Goal: Communication & Community: Answer question/provide support

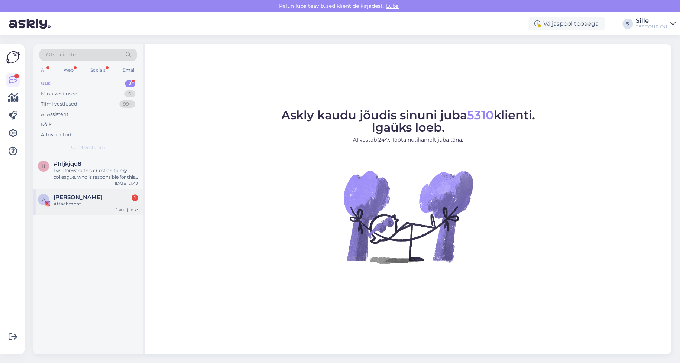
click at [85, 199] on span "[PERSON_NAME]" at bounding box center [77, 197] width 49 height 7
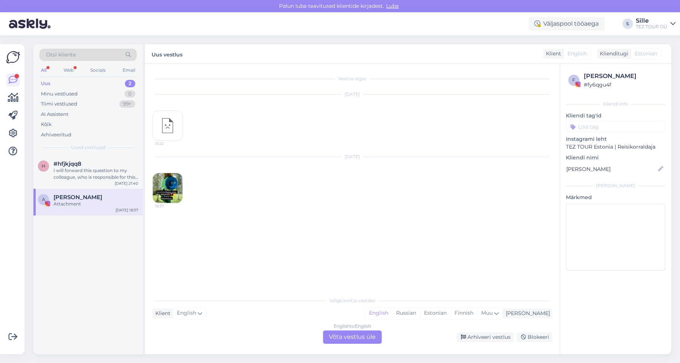
click at [362, 338] on div "English to English Võta vestlus üle" at bounding box center [352, 336] width 59 height 13
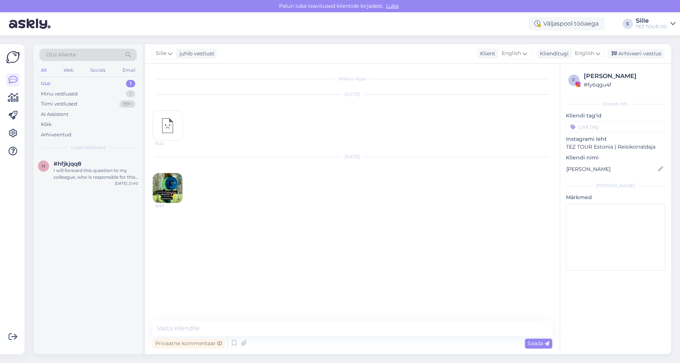
click at [166, 185] on img at bounding box center [168, 188] width 30 height 30
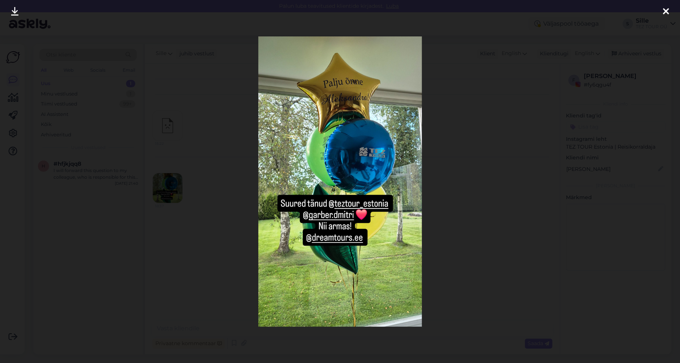
click at [665, 13] on icon at bounding box center [666, 12] width 6 height 10
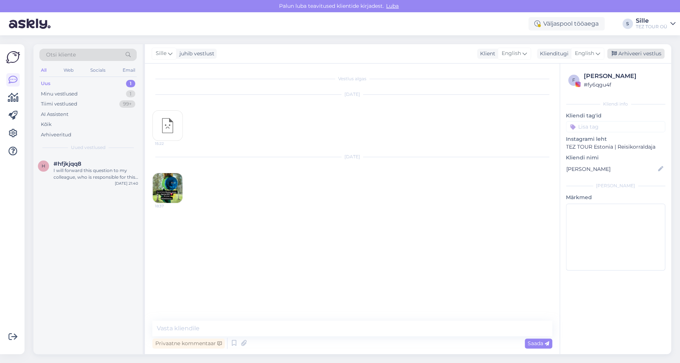
click at [643, 52] on div "Arhiveeri vestlus" at bounding box center [635, 54] width 57 height 10
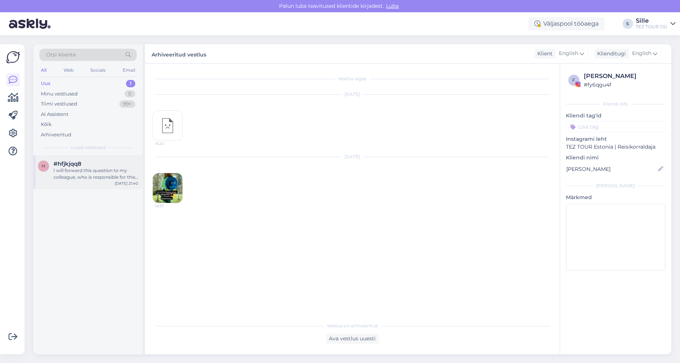
click at [84, 176] on div "I will forward this question to my colleague, who is responsible for this. The …" at bounding box center [95, 173] width 85 height 13
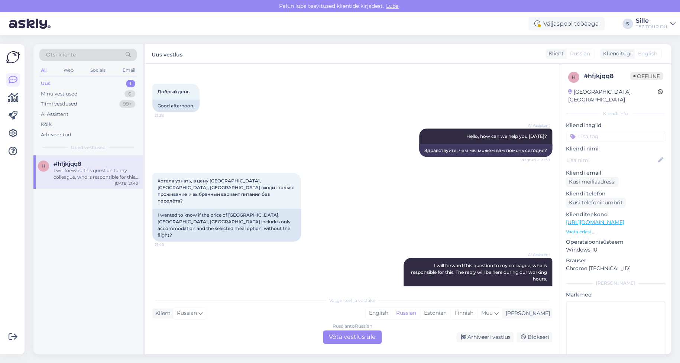
scroll to position [41, 0]
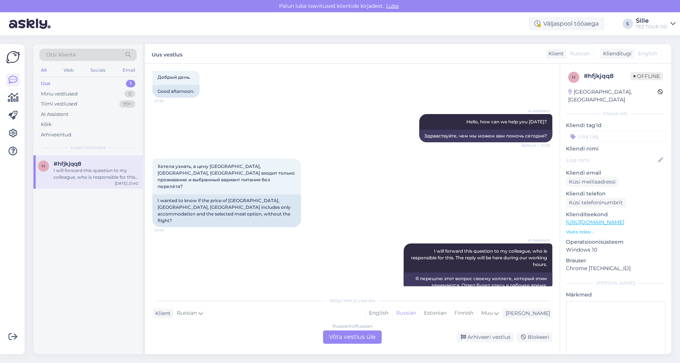
click at [363, 337] on div "Russian to Russian Võta vestlus üle" at bounding box center [352, 336] width 59 height 13
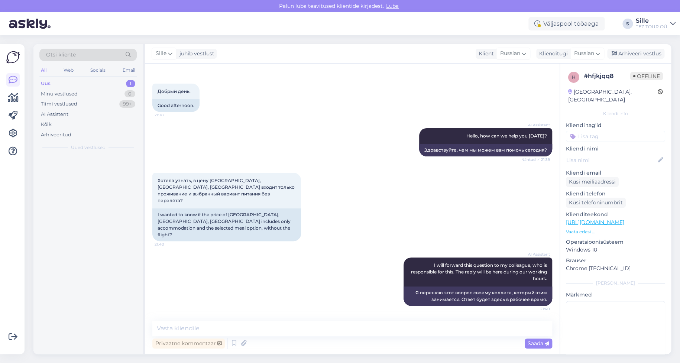
scroll to position [13, 0]
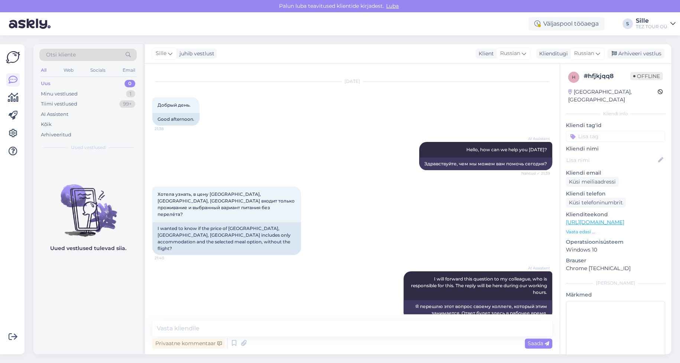
click at [601, 131] on input at bounding box center [615, 136] width 99 height 11
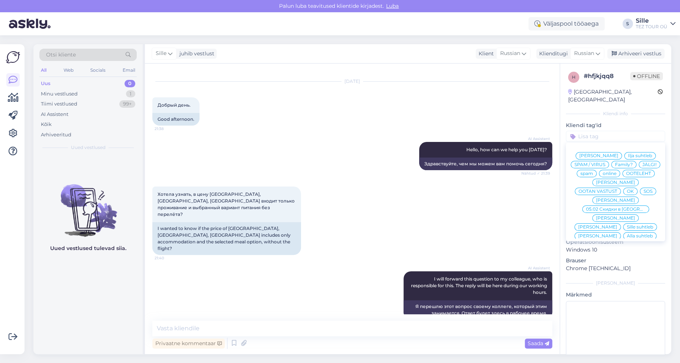
click at [627, 225] on span "Sille suhtleb" at bounding box center [640, 227] width 26 height 4
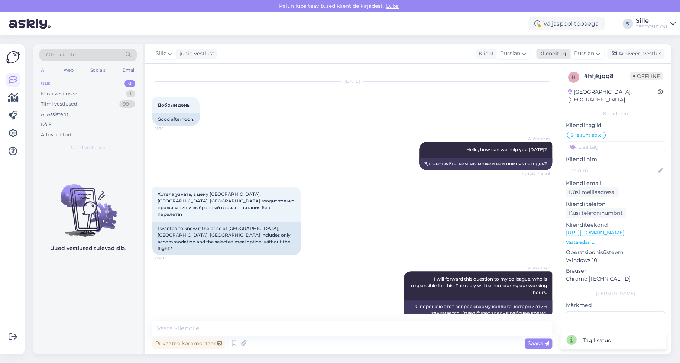
click at [584, 53] on span "Russian" at bounding box center [584, 53] width 20 height 8
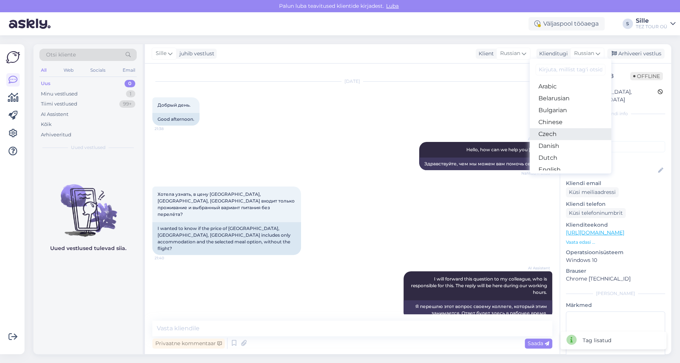
scroll to position [74, 0]
click at [558, 106] on link "Estonian" at bounding box center [570, 107] width 82 height 12
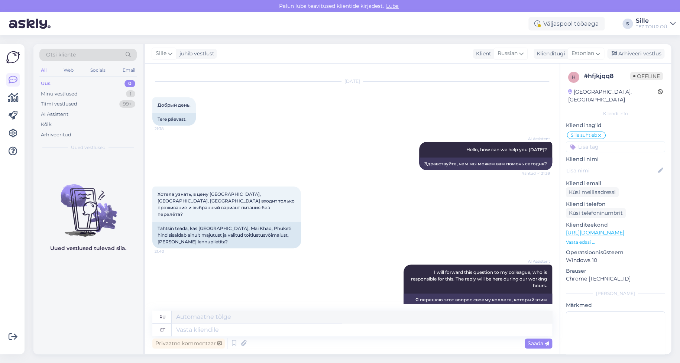
scroll to position [23, 0]
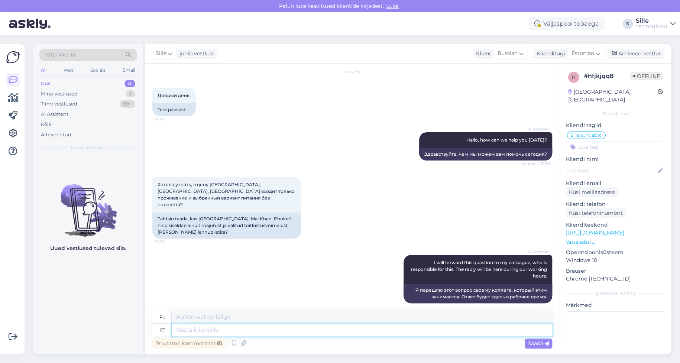
click at [196, 332] on textarea at bounding box center [362, 330] width 380 height 13
type textarea "Tere"
type textarea "Привет"
type textarea "Tere!"
type textarea "Привет!"
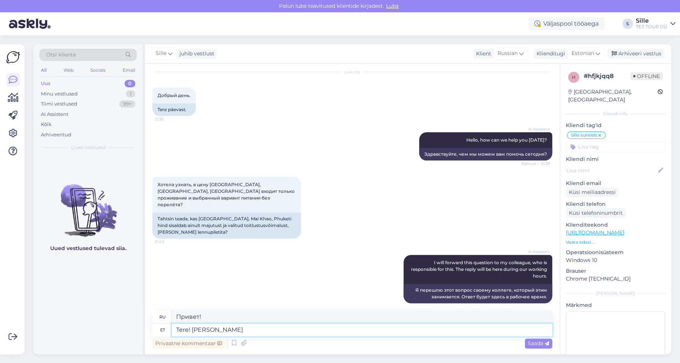
type textarea "Tere! Tänam"
type textarea "Привет! Сегодня"
type textarea "Tere! Täname"
type textarea "Привет! [GEOGRAPHIC_DATA]."
type textarea "Tere! Täname päring"
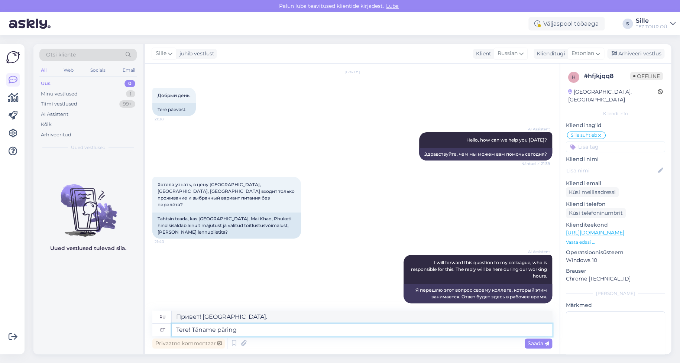
type textarea "Здравствуйте! Спасибо за ваш запрос."
type textarea "Tere! Täname päringu eest. Hind s"
type textarea "Здравствуйте! Спасибо за ваш запрос. Цена"
type textarea "Tere! Täname päringu eest. Hind sõltub"
type textarea "Здравствуйте! Спасибо за ваш запрос. Цена зависит"
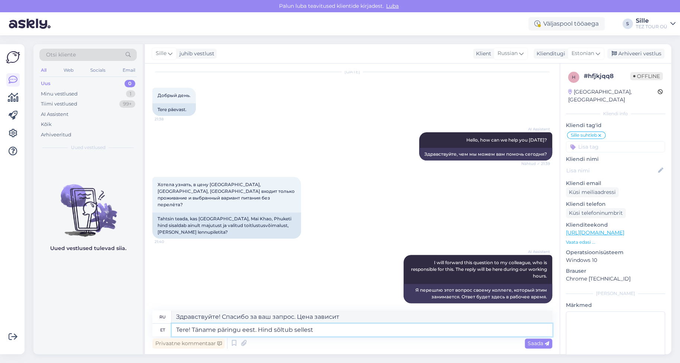
type textarea "Tere! Täname päringu eest. Hind sõltub sellest"
type textarea "Здравствуйте! Спасибо за ваш запрос. Цена зависит от этого."
type textarea "Tere! Täname päringu eest. Hind sõltub sellest millist"
type textarea "Здравствуйте! Спасибо за ваш запрос. Цена зависит от того, какой"
type textarea "Tere! Täname päringu eest. Hind sõltub sellest millist pakkumiste"
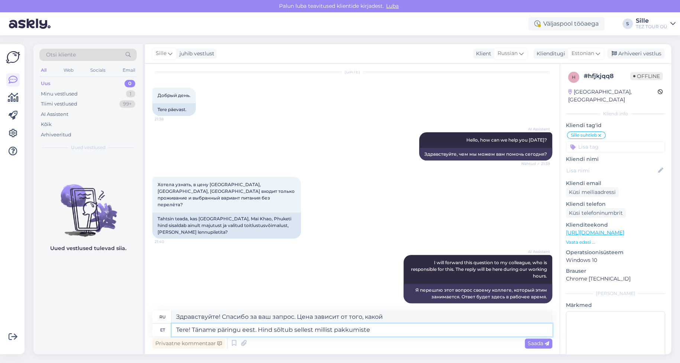
type textarea "Здравствуйте! Спасибо за ваш запрос. Цена зависит от выбранного вами предложени…"
type textarea "Tere! Täname päringu eest. Hind sõltub sellest millist pakkumiste Te va"
type textarea "Здравствуйте! Спасибо за ваш запрос. Цена зависит от того, какое предложение вы…"
type textarea "Tere! Täname päringu eest. Hind sõltub sellest millist pakkumiste Te vaatate."
type textarea "Здравствуйте! Спасибо за ваш запрос. Цена зависит от того, какие предложения вы…"
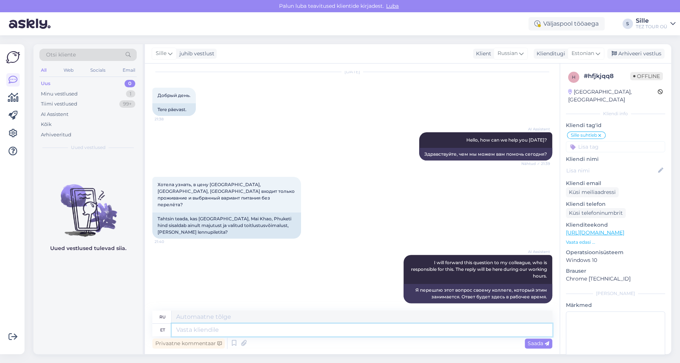
scroll to position [97, 0]
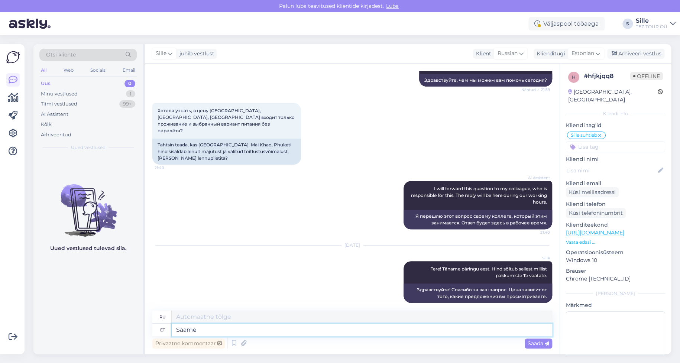
type textarea "Saame"
type textarea "Мы можем"
type textarea "Saame Teile"
type textarea "Мы можем вам помочь"
type textarea "Saame Teile teha"
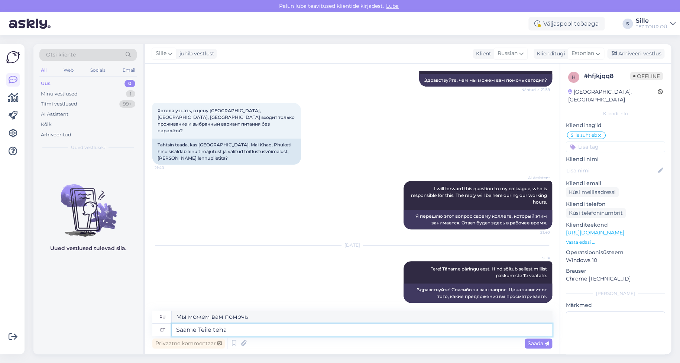
type textarea "Мы можем сделать это для вас."
type textarea "Saame Teile teha pakkumuse"
type textarea "Мы можем сделать вам предложение."
type textarea "Saame Teile teha pakkumuse ainult"
type textarea "Мы можем только сделать вам предложение"
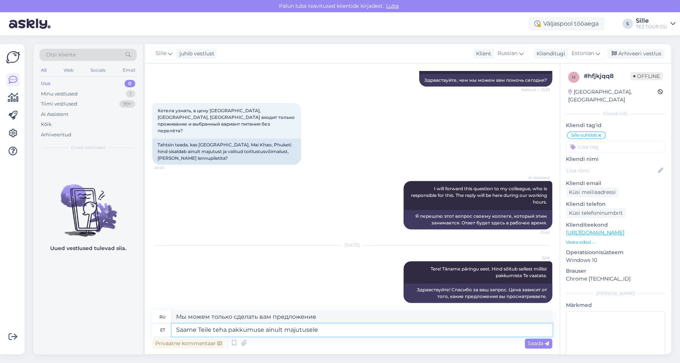
type textarea "Saame Teile teha pakkumuse ainult majutusele"
type textarea "Мы можем только сделать Вам предложение по размещению."
type textarea "Saame Teile teha pakkumuse ainult majutusele -"
type textarea "Мы можем только сделать вам предложение по размещению -"
type textarea "Saame Teile teha pakkumuse ainult majutusele"
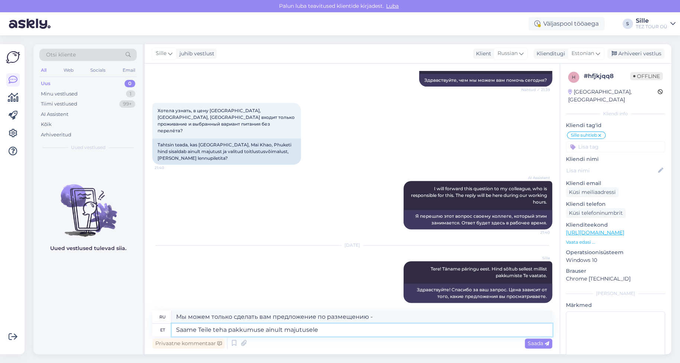
type textarea "Мы можем только сделать Вам предложение по размещению."
type textarea "Saame Teile teha pakkumuse ainult majutusele +"
type textarea "Мы можем сделать вам только предложение по размещению +"
type textarea "Saame Teile teha pakkumuse ainult majutusele + toitlustus"
type textarea "Мы можем сделать Вам предложение только на проживание + питание."
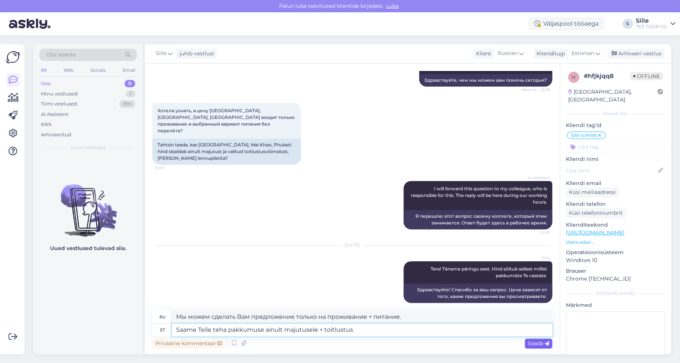
type textarea "Saame Teile teha pakkumuse ainult majutusele + toitlustus"
click at [532, 341] on span "Saada" at bounding box center [538, 343] width 22 height 7
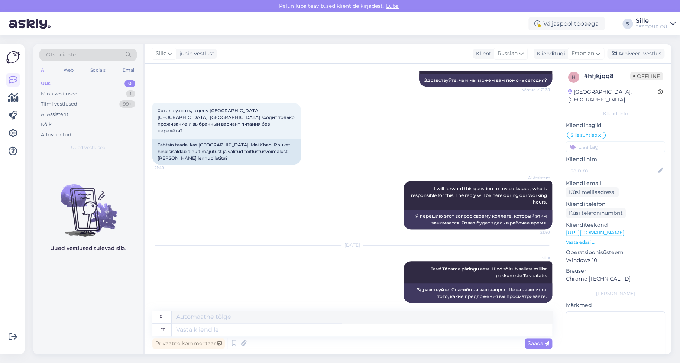
scroll to position [148, 0]
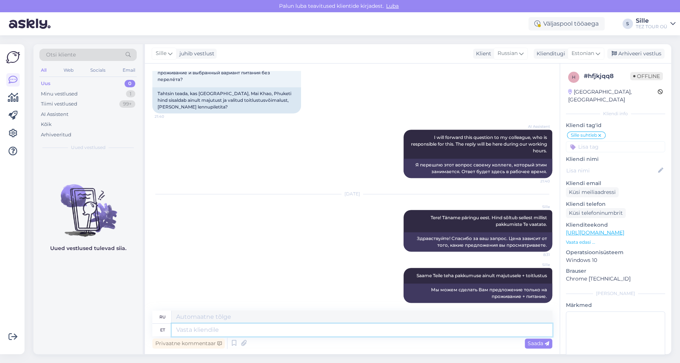
drag, startPoint x: 195, startPoint y: 328, endPoint x: 199, endPoint y: 319, distance: 10.0
click at [194, 328] on textarea at bounding box center [362, 330] width 380 height 13
type textarea "Samuti"
type textarea "Также"
type textarea "Samuti saame"
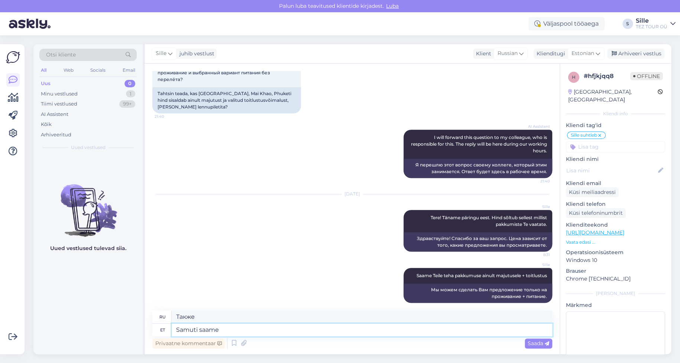
type textarea "Мы также можем"
type textarea "Samuti [PERSON_NAME]"
type textarea "Мы также можем сделать"
type textarea "Samuti [PERSON_NAME] pakkumuse"
type textarea "Мы также можем сделать предложение"
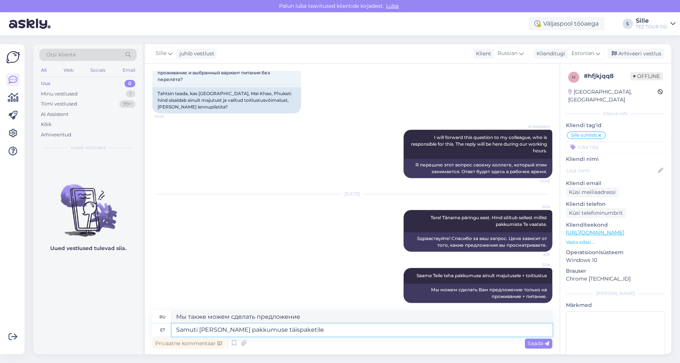
type textarea "Samuti [PERSON_NAME] pakkumuse täispaketile"
type textarea "Мы также можем сделать предложение на полный пакет."
type textarea "Samuti [PERSON_NAME] pakkumuse täispaketile lennud"
type textarea "Мы также можем сделать предложение на полный пакет перелетов."
type textarea "Samuti [PERSON_NAME] pakkumuse täispaketile lennud +"
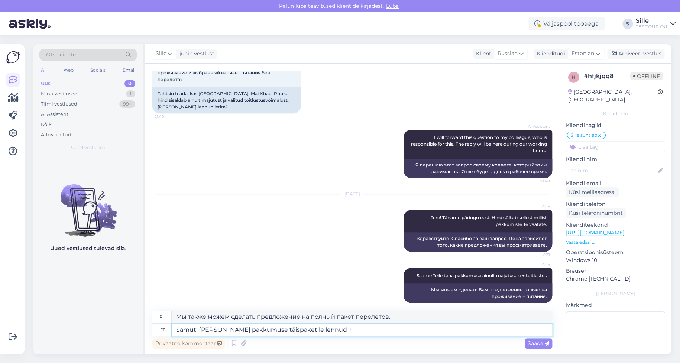
type textarea "Мы также можем сделать предложение на полный пакет, включающий перелет +"
type textarea "Samuti [PERSON_NAME] pakkumuse täispaketile lennud + transfeer"
type textarea "Мы также можем предложить Вам полный пакет услуг, включающий перелет + трансфер."
type textarea "Samuti [PERSON_NAME] pakkumuse täispaketile lennud + transfeer +"
type textarea "Мы также можем сделать предложение по полному пакету, включающему перелет + тра…"
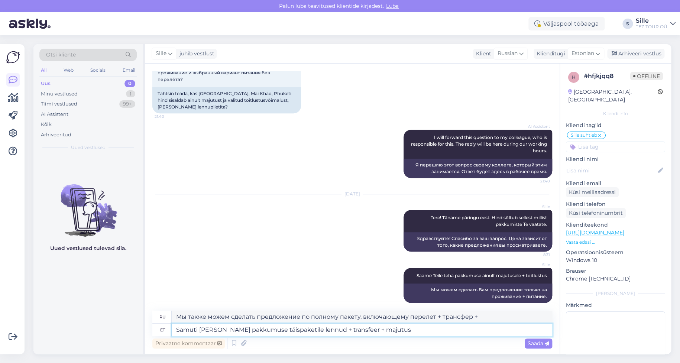
type textarea "Samuti [PERSON_NAME] pakkumuse täispaketile lennud + transfeer + majutus"
type textarea "Мы также можем сделать предложение по полному пакету: перелет + трансфер + прож…"
type textarea "Samuti [PERSON_NAME] pakkumuse täispaketile lennud + transfeer + majutus"
click at [538, 341] on span "Saada" at bounding box center [538, 343] width 22 height 7
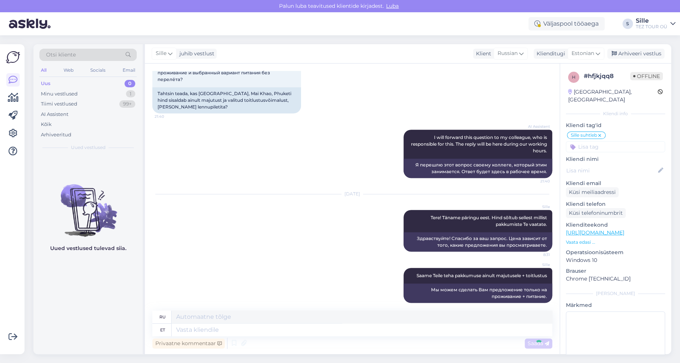
scroll to position [205, 0]
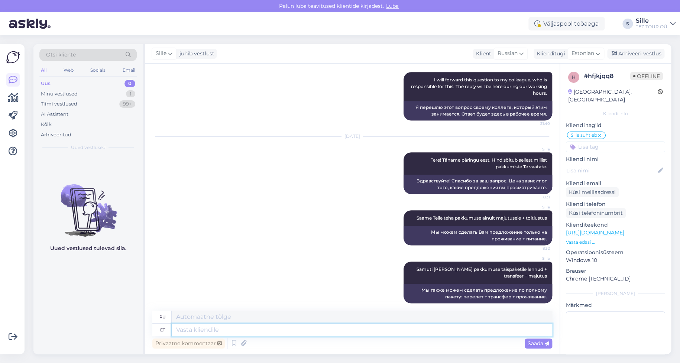
click at [204, 327] on textarea at bounding box center [362, 330] width 380 height 13
type textarea "Palun a"
type textarea "Пожалуйста"
type textarea "[PERSON_NAME] andke"
type textarea "Пожалуйста, дайте"
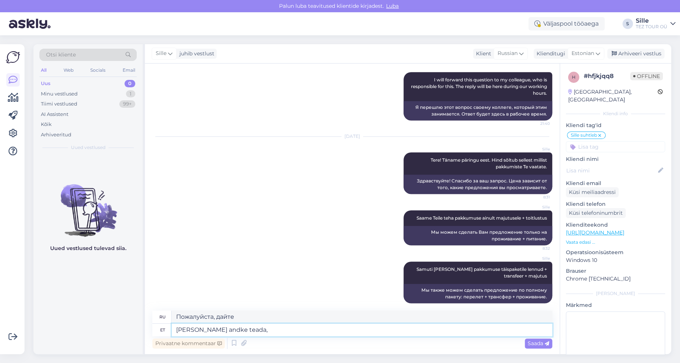
type textarea "[PERSON_NAME] andke teada,"
type textarea "Пожалуйста, дайте мне знать,"
type textarea "[PERSON_NAME] andke teada, milline"
type textarea "Пожалуйста, дайте мне знать, какой именно"
type textarea "[PERSON_NAME] andke teada, milline pakkumine o"
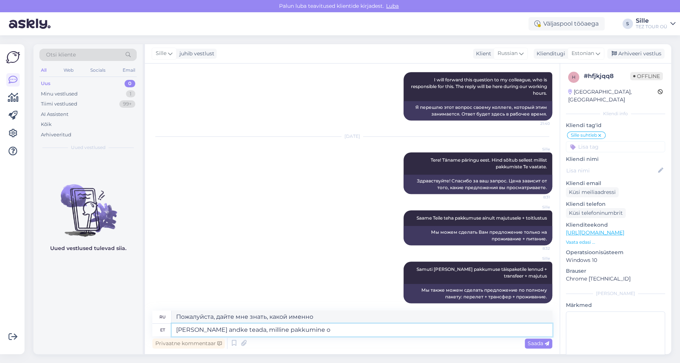
type textarea "Пожалуйста, дайте мне знать, какое предложение"
type textarea "[PERSON_NAME] andke teada, milline pakkumine on"
type textarea "Пожалуйста, дайте мне знать, что это за предложение."
type textarea "Palun andke teada, milline pakkumine on Teile s"
type textarea "Пожалуйста, дайте мне знать, какое у вас предложение."
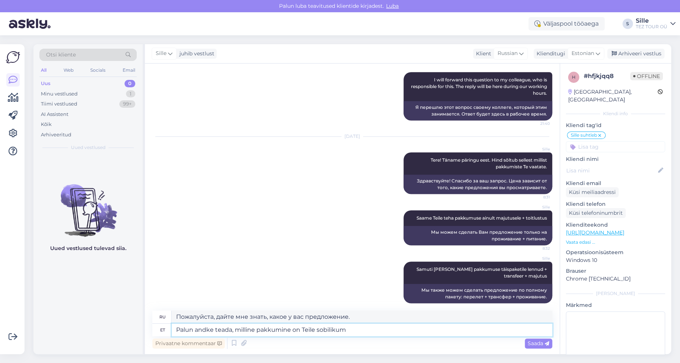
type textarea "Palun andke teada, milline pakkumine on Teile sobilikum"
type textarea "Пожалуйста, [PERSON_NAME] нам знать, какое предложение вам больше подходит."
type textarea "Palun andke teada, milline pakkumine on Teile sobilikum"
click at [536, 344] on span "Saada" at bounding box center [538, 343] width 22 height 7
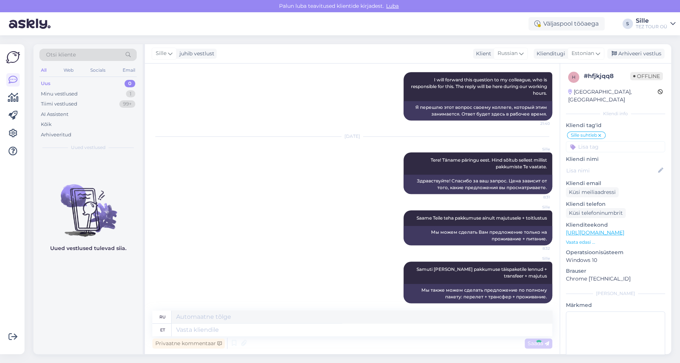
scroll to position [257, 0]
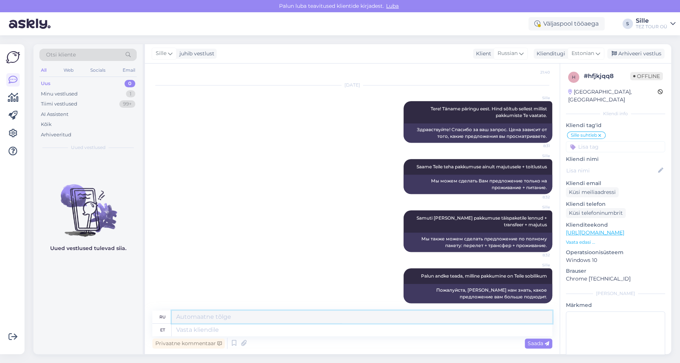
click at [246, 314] on textarea at bounding box center [362, 317] width 380 height 13
click at [202, 329] on textarea at bounding box center [362, 330] width 380 height 13
type textarea "Samuti"
type textarea "Также"
type textarea "Samuti palun"
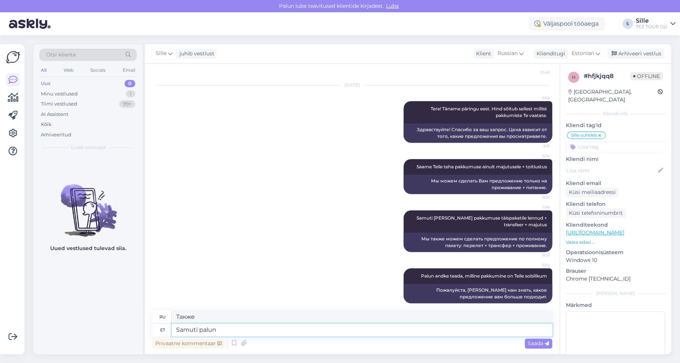
type textarea "Также, пожалуйста"
type textarea "Samuti palun teatage"
type textarea "Также, пожалуйста, сообщите"
type textarea "Samuti palun teatage Teile"
type textarea "Пожалуйста, также сообщите вам"
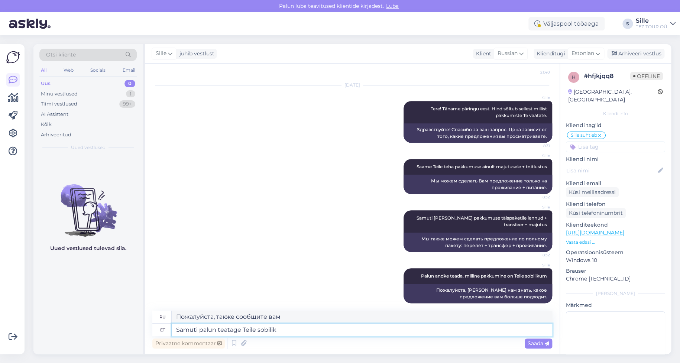
type textarea "Samuti palun teatage Teile sobilik"
type textarea "Пожалуйста, дайте мне знать, подходите ли вы."
type textarea "Samuti palun teatage Teile sobilik reisiperiood j"
type textarea "Также сообщите нам удобный для вас период поездки."
type textarea "Samuti palun teatage Teile sobilik reisiperiood ja"
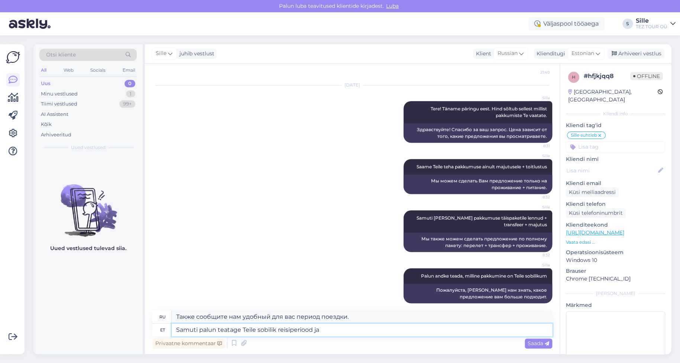
type textarea "Пожалуйста, также сообщите нам подходящий период поездки [PERSON_NAME]"
type textarea "Samuti palun teatage Teile sobilik reisiperiood ja pikkus."
type textarea "Пожалуйста, сообщите нам также подходящие для вас период и продолжительность по…"
type textarea "Samuti palun teatage Teile sobilik reisiperiood ja pikkus. Reisijate a"
type textarea "Также сообщите нам, пожалуйста, подходящий для вас период и продолжительность п…"
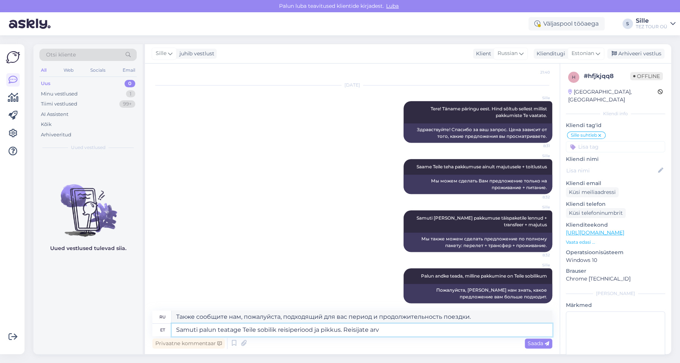
type textarea "Samuti palun teatage Teile sobilik reisiperiood ja pikkus. Reisijate arv"
type textarea "Пожалуйста, сообщите нам также удобное время и продолжительность поездки. Колич…"
type textarea "Samuti palun teatage Teile sobilik reisiperiood ja pikkus. Reisijate arv ( k"
type textarea "Пожалуйста, также сообщите нам удобное время и продолжительность поездки. Колич…"
type textarea "Samuti palun teatage Teile sobilik reisiperiood ja pikkus. Reisijate arv ( kui"
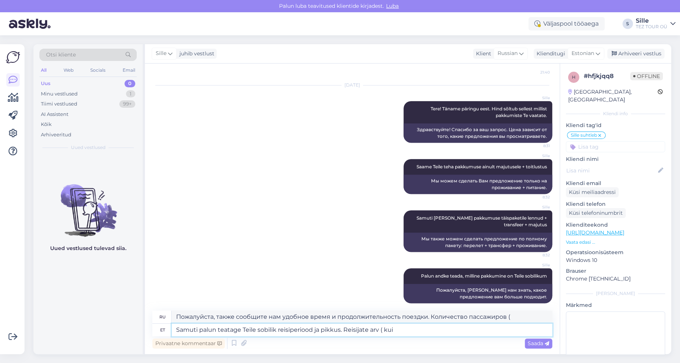
type textarea "Пожалуйста, сообщите нам также о подходящем времени и продолжительности поездки…"
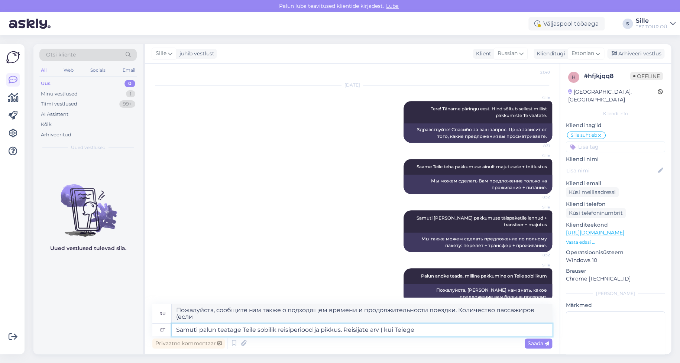
type textarea "Samuti palun teatage Teile sobilik reisiperiood ja pikkus. Reisijate arv ( kui …"
type textarea "Пожалуйста, сообщите нам также о подходящем времени и продолжительности поездки…"
type textarea "Samuti palun teatage Teile sobilik reisiperiood ja pikkus. Reisijate arv ( kui …"
type textarea "Пожалуйста, сообщите нам также удобное время и продолжительность поездки. Колич…"
type textarea "Samuti palun teatage Teile sobilik reisiperiood ja pikkus. Reisijate arv ( kui …"
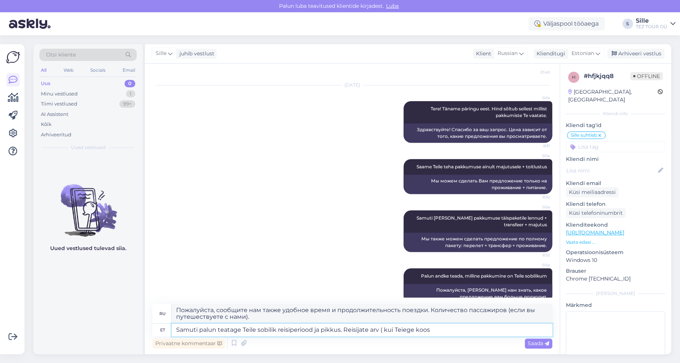
type textarea "Пожалуйста, сообщите нам также желаемую продолжительность и период поездки. Кол…"
type textarea "Samuti palun teatage Teile sobilik reisiperiood ja pikkus. Reisijate arv ( kui …"
type textarea "Пожалуйста, сообщите нам желаемую продолжительность и период поездки. Количеств…"
type textarea "Samuti palun teatage Teile sobilik reisiperiood ja pikkus. Reisijate arv ( kui …"
type textarea "Пожалуйста, сообщите нам также желаемую продолжительность и период поездки. Кол…"
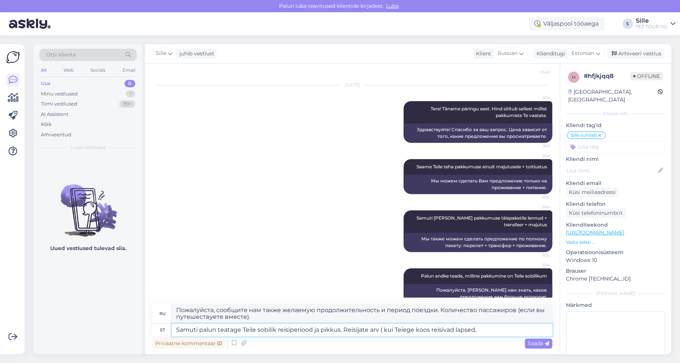
type textarea "Samuti palun teatage Teile sobilik reisiperiood ja pikkus. Reisijate arv ( kui …"
type textarea "Пожалуйста, сообщите нам также о подходящем периоде и продолжительности поездки…"
type textarea "Samuti palun teatage Teile sobilik reisiperiood ja pikkus. Reisijate arv ( kui …"
type textarea "Пожалуйста, также сообщите нам желаемую продолжительность и период поездки. Кол…"
type textarea "Samuti palun teatage Teile sobilik reisiperiood ja pikkus. Reisijate arv ( kui …"
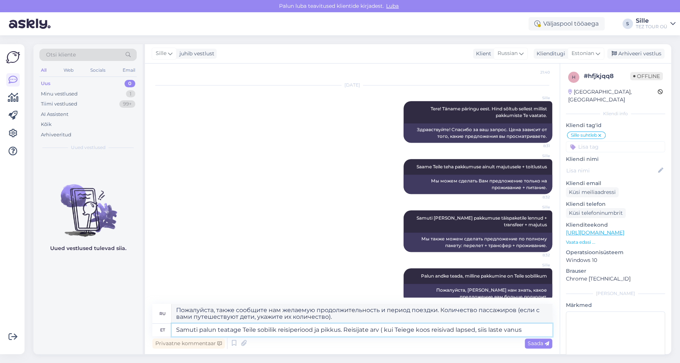
type textarea "Пожалуйста, сообщите нам также желаемую продолжительность и период поездки. Кол…"
type textarea "Samuti palun teatage Teile sobilik reisiperiood ja pikkus. Reisijate arv ( kui …"
type textarea "Пожалуйста, сообщите нам также о подходящем времени и продолжительности поездки…"
type textarea "Samuti palun teatage Teile sobilik reisiperiood ja pikkus. Reisijate arv ( kui …"
type textarea "Пожалуйста, сообщите нам также желаемую продолжительность и период поездки. Кол…"
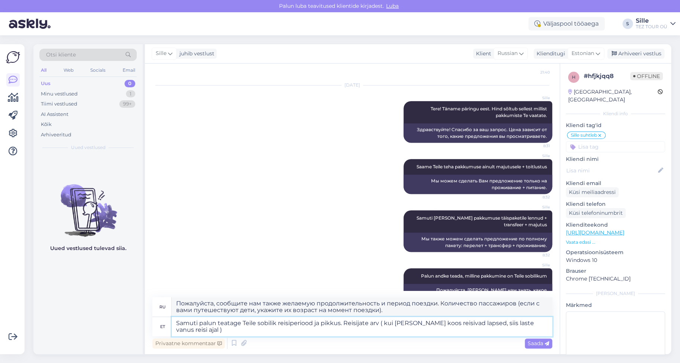
type textarea "Samuti palun teatage Teile sobilik reisiperiood ja pikkus. Reisijate arv ( kui …"
type textarea "Пожалуйста, также сообщите нам желаемую продолжительность и период поездки. Кол…"
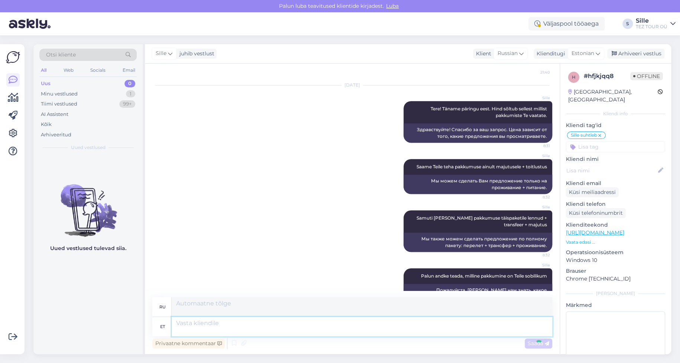
scroll to position [335, 0]
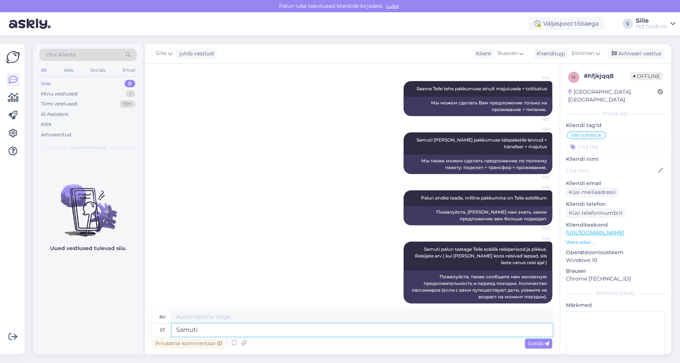
type textarea "Samuti"
type textarea "Также"
type textarea "Samuti palun"
type textarea "Также, пожалуйста"
type textarea "Samuti palun teatage"
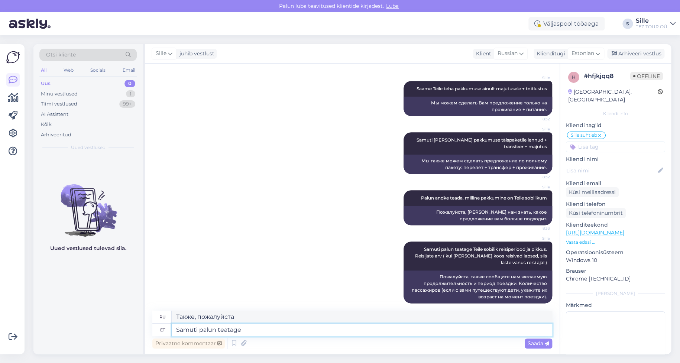
type textarea "Также, пожалуйста, сообщите"
type textarea "Samuti palun teatage oma"
type textarea "Пожалуйста, также сообщите"
type textarea "Samuti palun teatage oma e-maili"
type textarea "Пожалуйста, также укажите свой адрес электронной почты."
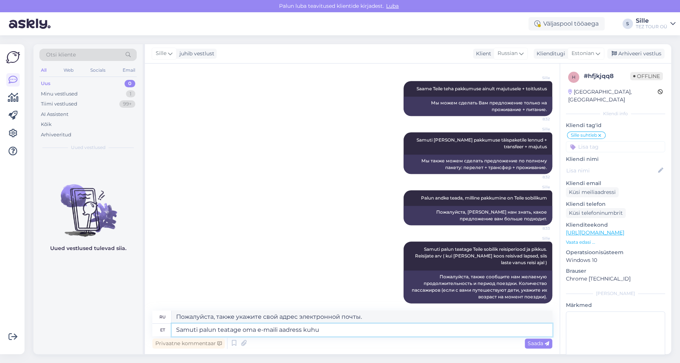
type textarea "Samuti palun teatage oma e-maili aadress kuhu s"
type textarea "Пожалуйста, также укажите ваш адрес электронной почты, где"
type textarea "Samuti palun teatage oma e-maili aadress [PERSON_NAME] sa"
type textarea "Пожалуйста, также укажите ваш адрес электронной почты, по которому мы сможем с …"
type textarea "Samuti palun teatage oma e-maili aadress [PERSON_NAME] saata"
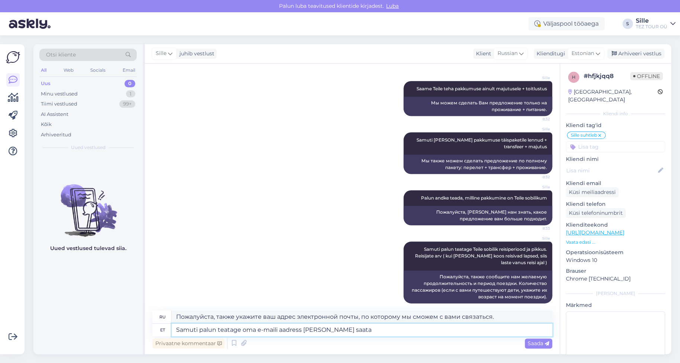
type textarea "Также укажите, пожалуйста, адрес электронной почты, на который мы можем его отп…"
type textarea "Samuti palun teatage oma e-maili aadress [PERSON_NAME] saata Teile p"
type textarea "Также укажите, пожалуйста, адрес электронной почты, на который мы сможем вам ег…"
type textarea "Samuti palun teatage oma e-maili aadress [PERSON_NAME] saata Teile personaalse p"
type textarea "Пожалуйста, также укажите свой адрес электронной почты, на который мы можем отп…"
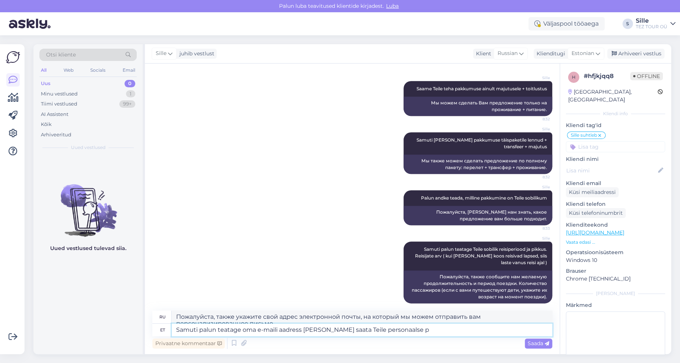
scroll to position [342, 0]
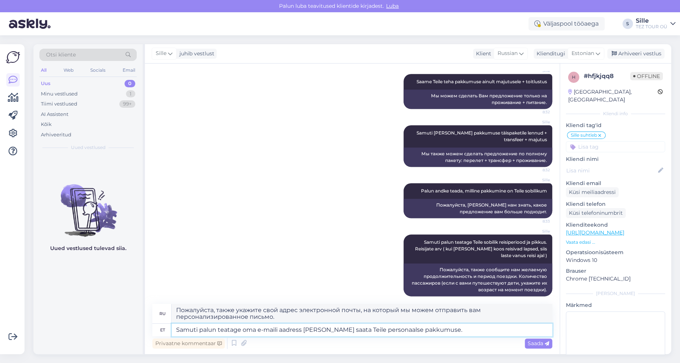
type textarea "Samuti palun teatage oma e-maili aadress [PERSON_NAME] saata Teile personaalse …"
type textarea "Также укажите, пожалуйста, свой адрес электронной почты, на который мы сможем о…"
type textarea "Samuti palun teatage oma e-maili aadress [PERSON_NAME] saata Teile personaalse …"
drag, startPoint x: 538, startPoint y: 343, endPoint x: 530, endPoint y: 343, distance: 7.1
click at [538, 342] on span "Saada" at bounding box center [538, 343] width 22 height 7
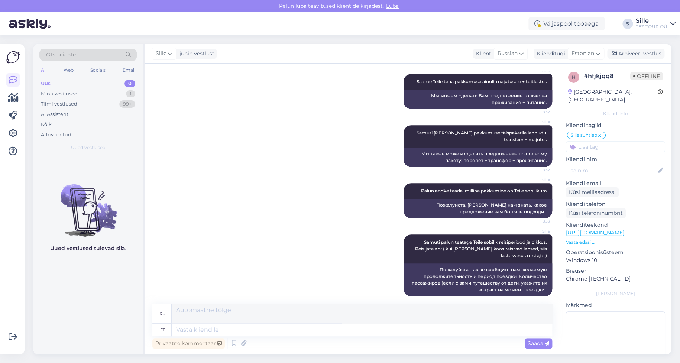
scroll to position [399, 0]
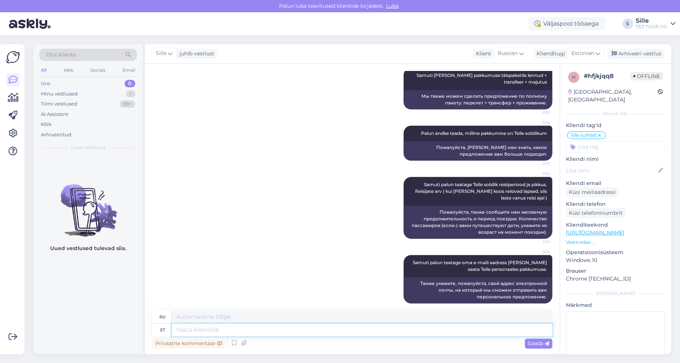
drag, startPoint x: 178, startPoint y: 332, endPoint x: 189, endPoint y: 329, distance: 11.1
click at [188, 329] on textarea at bounding box center [362, 330] width 380 height 13
type textarea "Jääme"
type textarea "Мы останемся"
type textarea "[PERSON_NAME]"
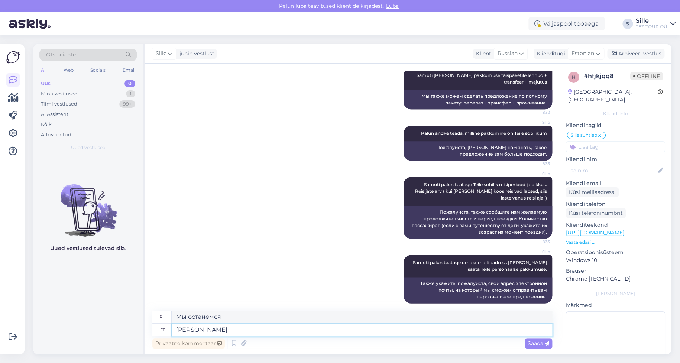
type textarea "Мы останемся с вами."
type textarea "[PERSON_NAME] vastust"
type textarea "Мы ждем вашего ответа."
type textarea "[PERSON_NAME] vastust ja"
type textarea "Мы ждем вашего ответа [PERSON_NAME]"
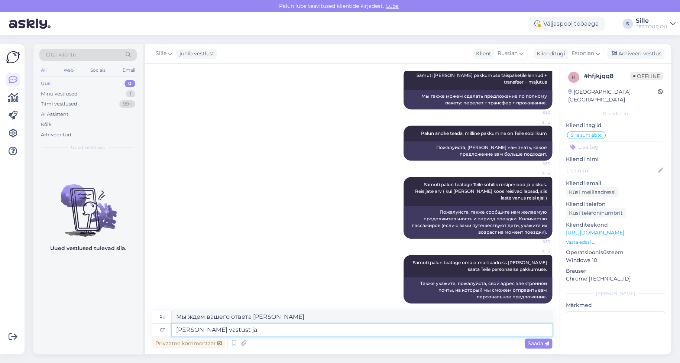
type textarea "[PERSON_NAME] vastust ja t"
type textarea "Мы с нетерпением ждем вашего ответа [PERSON_NAME]"
type textarea "[PERSON_NAME] vastust ja täpsustavat i"
type textarea "Мы ждем вашего ответа и разъяснений."
type textarea "[PERSON_NAME] vastust ja täpsustavat infot"
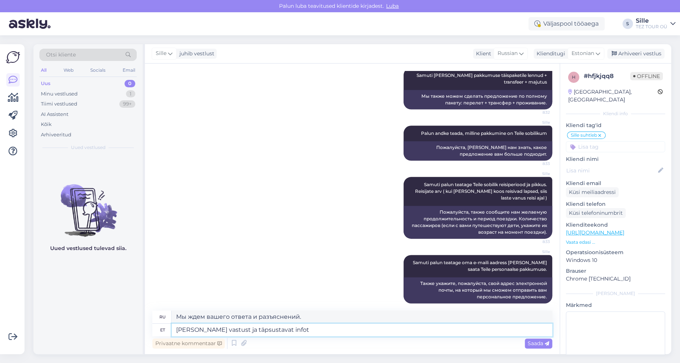
type textarea "Мы ждем Вашего ответа и дальнейшей информации."
type textarea "[PERSON_NAME] vastust ja täpsustavat infot ootama."
type textarea "Мы с нетерпением ждем Вашего ответа и дальнейшей информации."
type textarea "[PERSON_NAME] vastust ja täpsustavat infot ootama."
click at [532, 344] on span "Saada" at bounding box center [538, 343] width 22 height 7
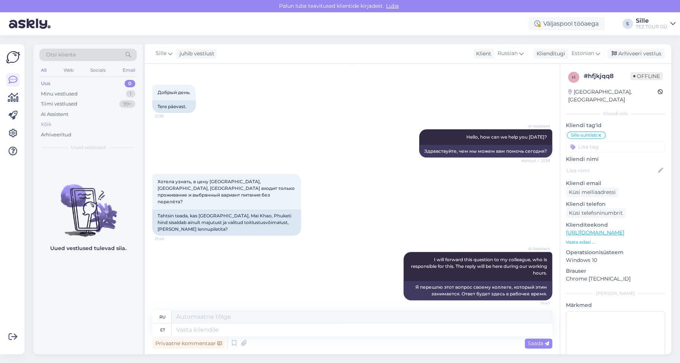
scroll to position [0, 0]
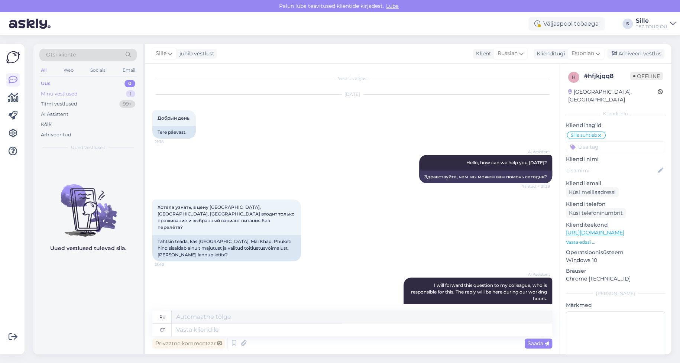
click at [69, 94] on div "Minu vestlused" at bounding box center [59, 93] width 37 height 7
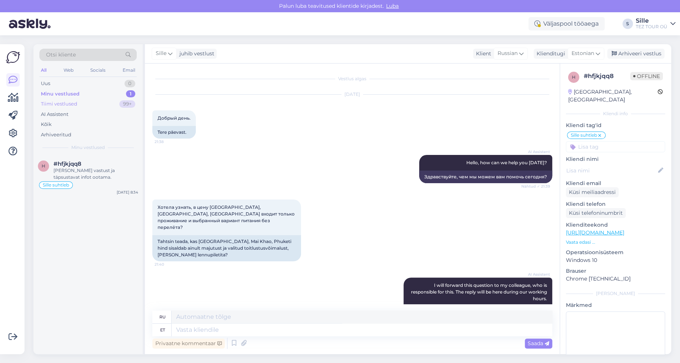
click at [77, 104] on div "Tiimi vestlused 99+" at bounding box center [87, 104] width 97 height 10
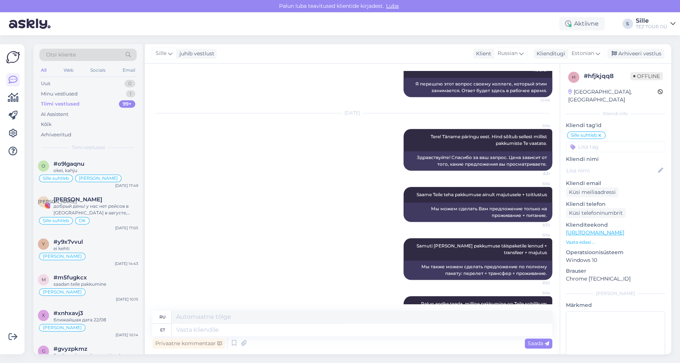
scroll to position [451, 0]
